Goal: Find specific page/section: Find specific page/section

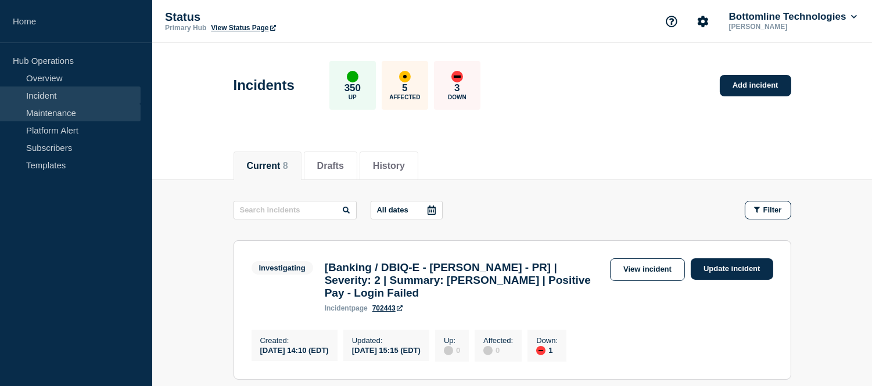
click at [57, 118] on link "Maintenance" at bounding box center [70, 112] width 141 height 17
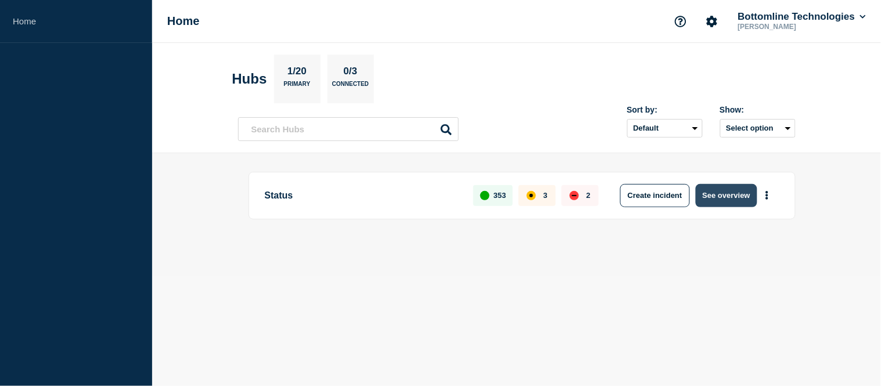
click at [698, 192] on button "See overview" at bounding box center [727, 195] width 62 height 23
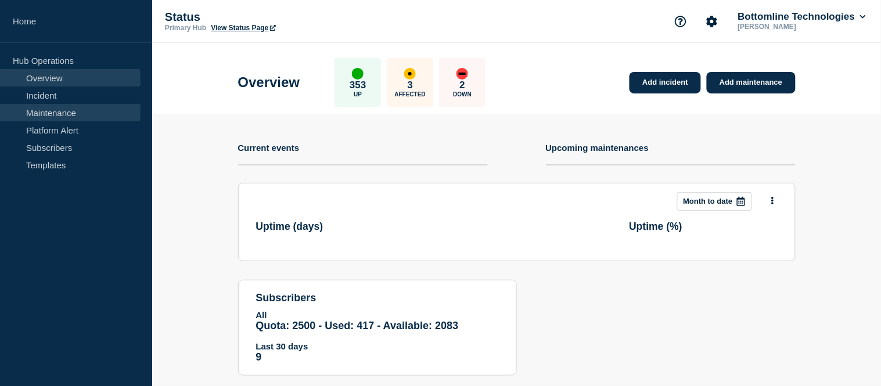
click at [70, 112] on link "Maintenance" at bounding box center [70, 112] width 141 height 17
